Goal: Transaction & Acquisition: Purchase product/service

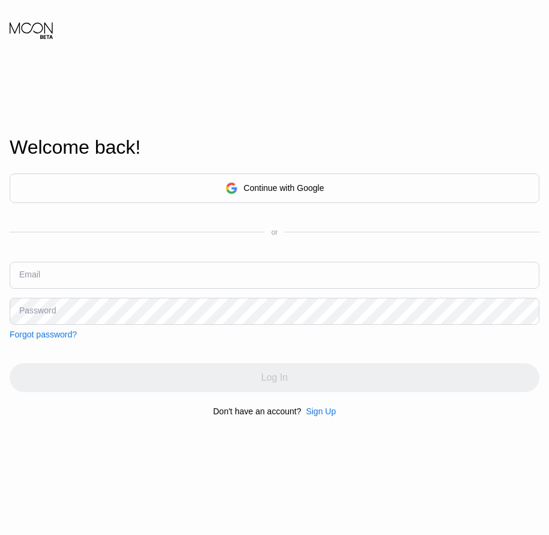
click at [323, 413] on div "Sign Up" at bounding box center [321, 412] width 30 height 10
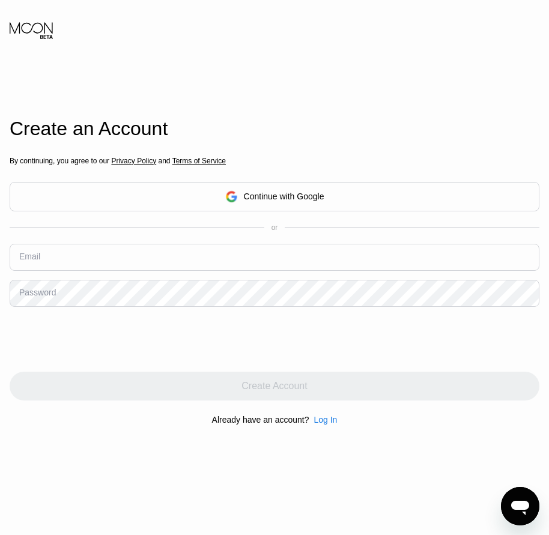
drag, startPoint x: 55, startPoint y: 514, endPoint x: 71, endPoint y: 508, distance: 16.7
click at [55, 514] on div "Create an Account By continuing, you agree to our Privacy Policy and Terms of S…" at bounding box center [274, 276] width 549 height 589
click at [319, 420] on div "Log In" at bounding box center [324, 420] width 23 height 10
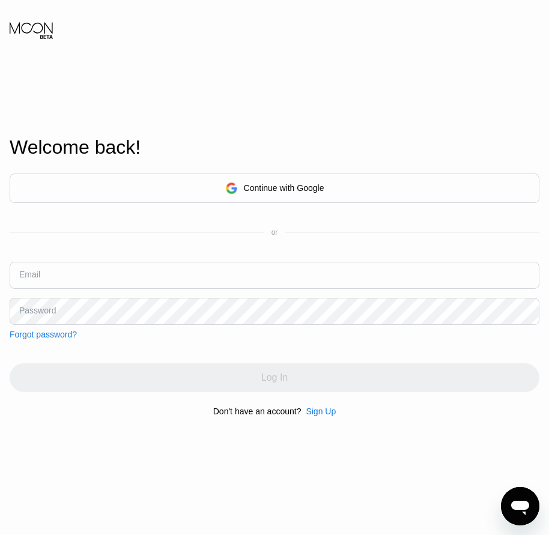
click at [319, 412] on div "Sign Up" at bounding box center [321, 412] width 30 height 10
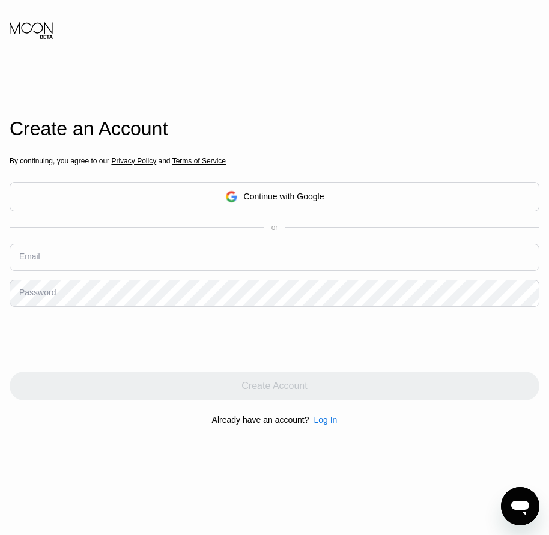
drag, startPoint x: 70, startPoint y: 273, endPoint x: 53, endPoint y: 261, distance: 20.7
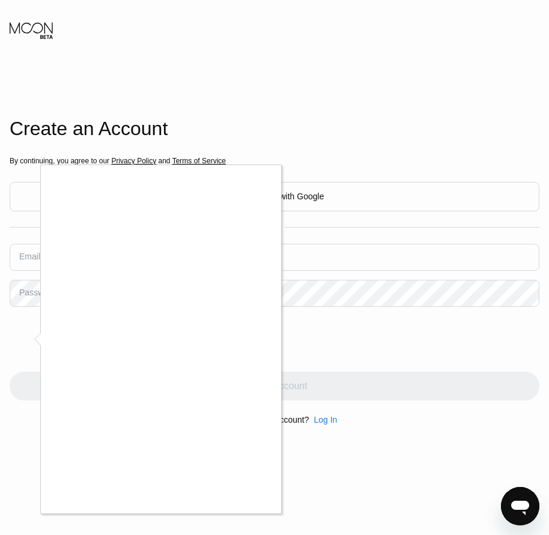
click at [27, 256] on div at bounding box center [274, 267] width 549 height 535
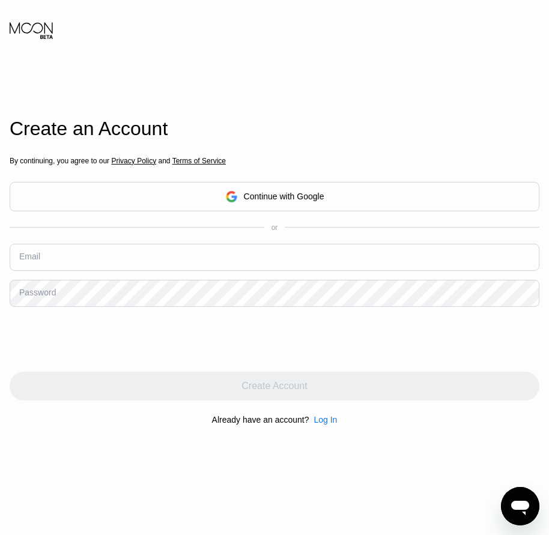
click at [26, 261] on div "Email" at bounding box center [29, 257] width 21 height 10
click at [30, 270] on input "text" at bounding box center [275, 257] width 530 height 27
paste input "[EMAIL_ADDRESS][DOMAIN_NAME]"
type input "[EMAIL_ADDRESS][DOMAIN_NAME]"
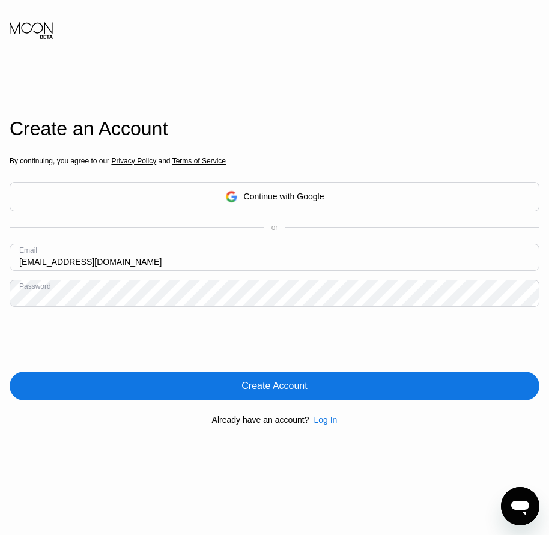
click at [282, 387] on div "Create Account" at bounding box center [273, 386] width 65 height 12
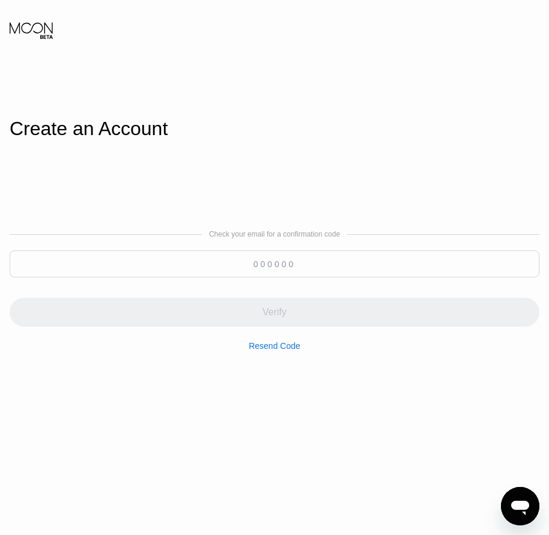
paste input "100656"
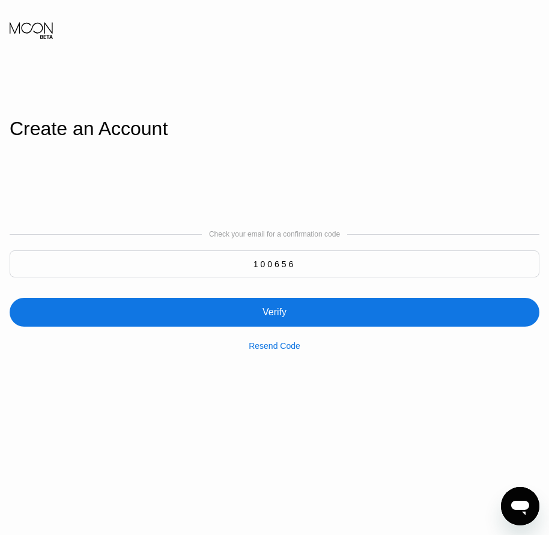
type input "100656"
click at [273, 323] on div "Verify" at bounding box center [275, 312] width 530 height 29
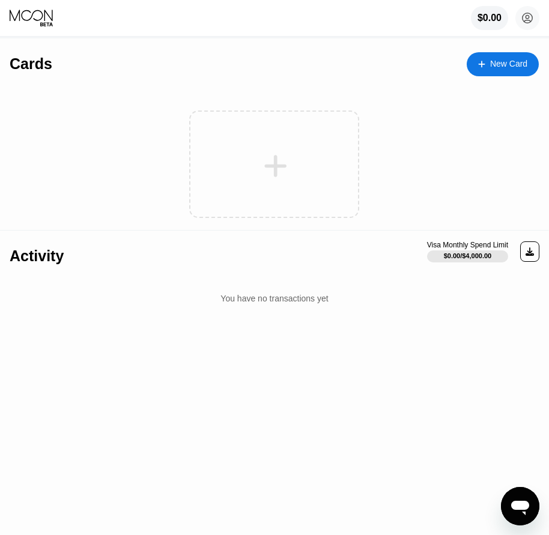
click at [502, 62] on div "New Card" at bounding box center [508, 64] width 37 height 10
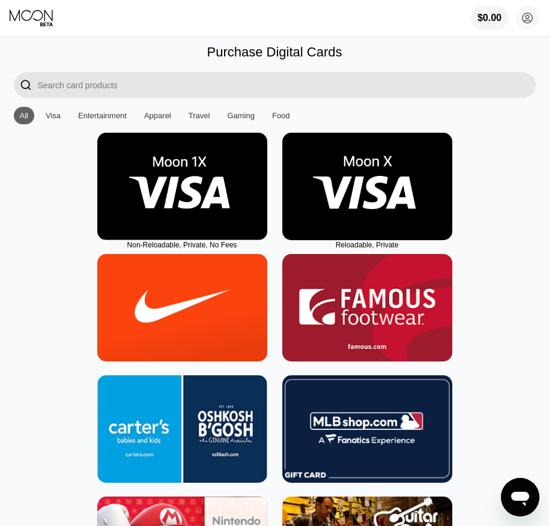
click at [361, 234] on img at bounding box center [367, 186] width 170 height 107
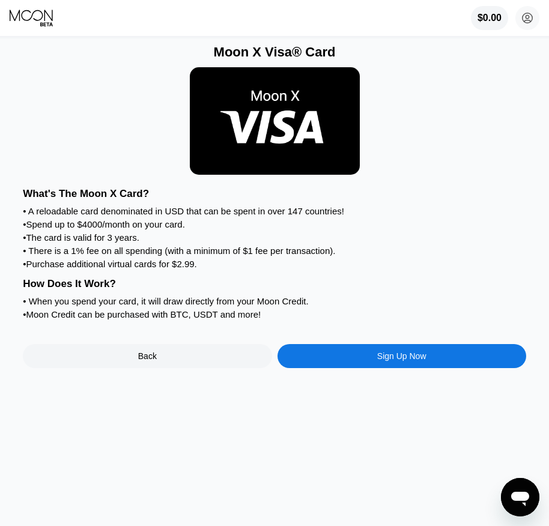
click at [373, 368] on div "Sign Up Now" at bounding box center [401, 356] width 249 height 24
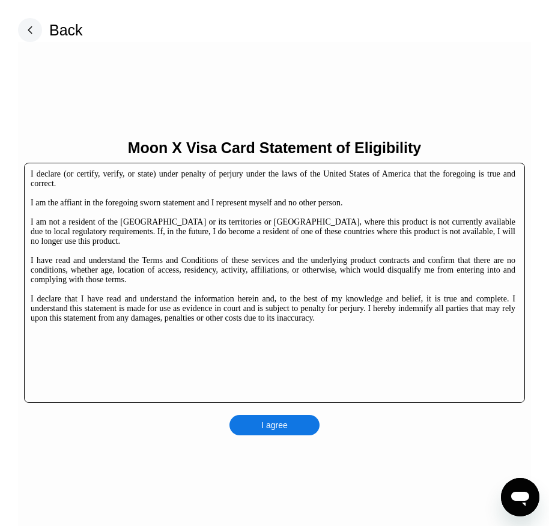
click at [291, 431] on div "I agree" at bounding box center [274, 425] width 90 height 20
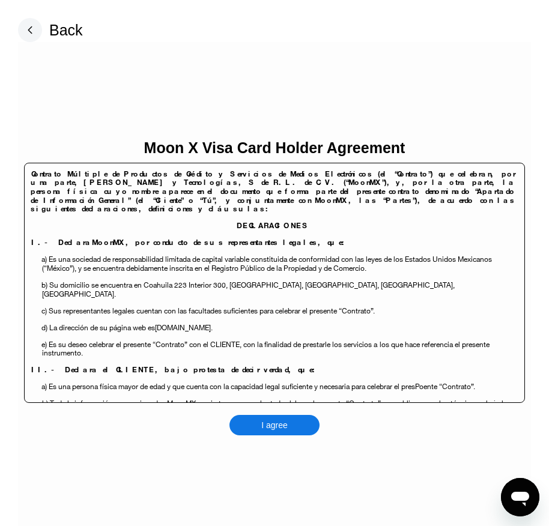
click at [293, 422] on div "I agree" at bounding box center [274, 425] width 90 height 20
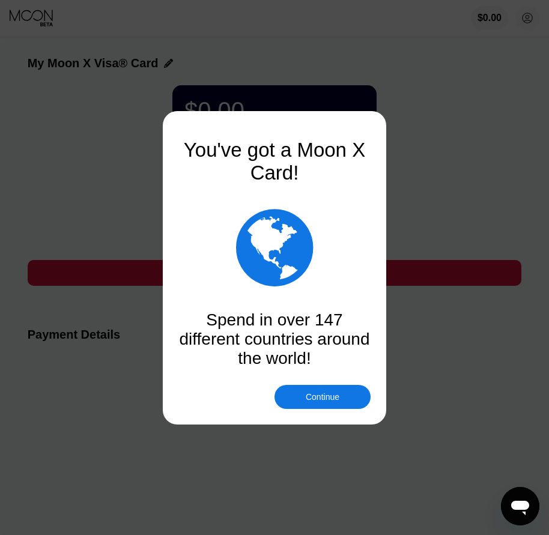
click at [310, 395] on div "Continue" at bounding box center [323, 397] width 34 height 10
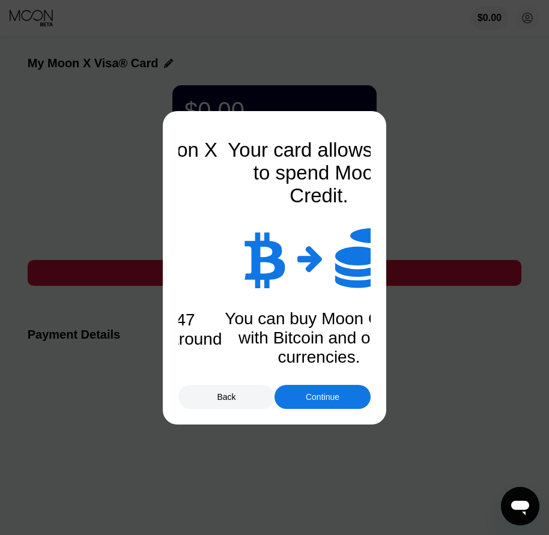
click at [310, 395] on div "Continue" at bounding box center [323, 397] width 34 height 10
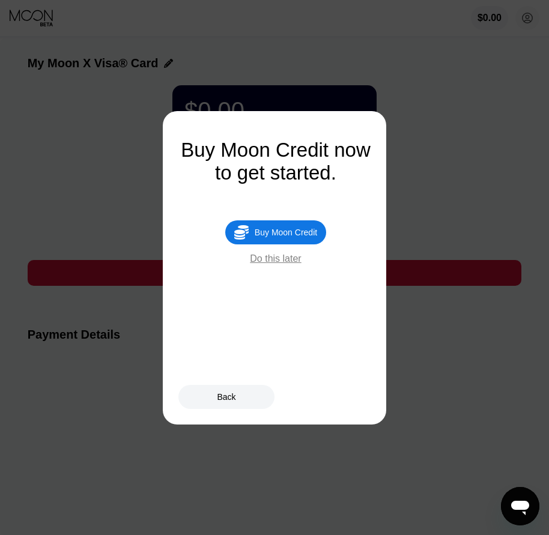
click at [301, 237] on div "Buy Moon Credit" at bounding box center [286, 233] width 62 height 10
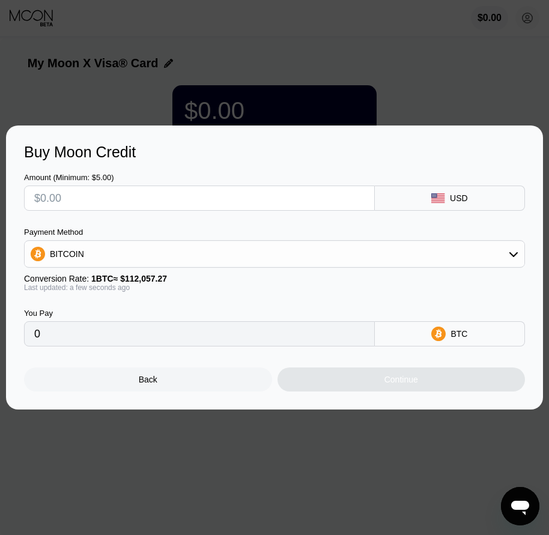
click at [182, 384] on div "Back" at bounding box center [148, 380] width 248 height 24
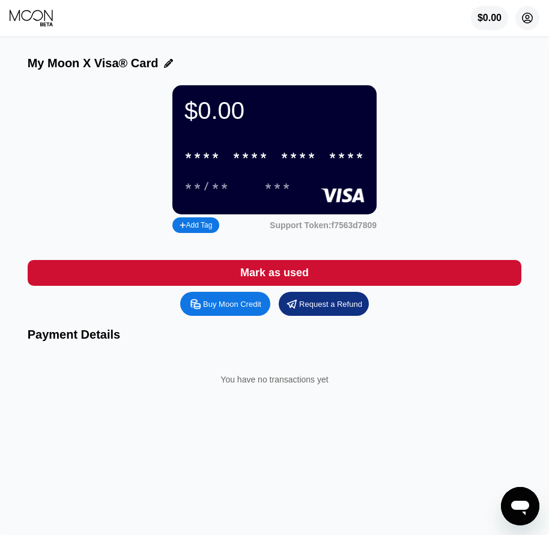
click at [527, 22] on circle at bounding box center [527, 18] width 24 height 24
